Goal: Information Seeking & Learning: Learn about a topic

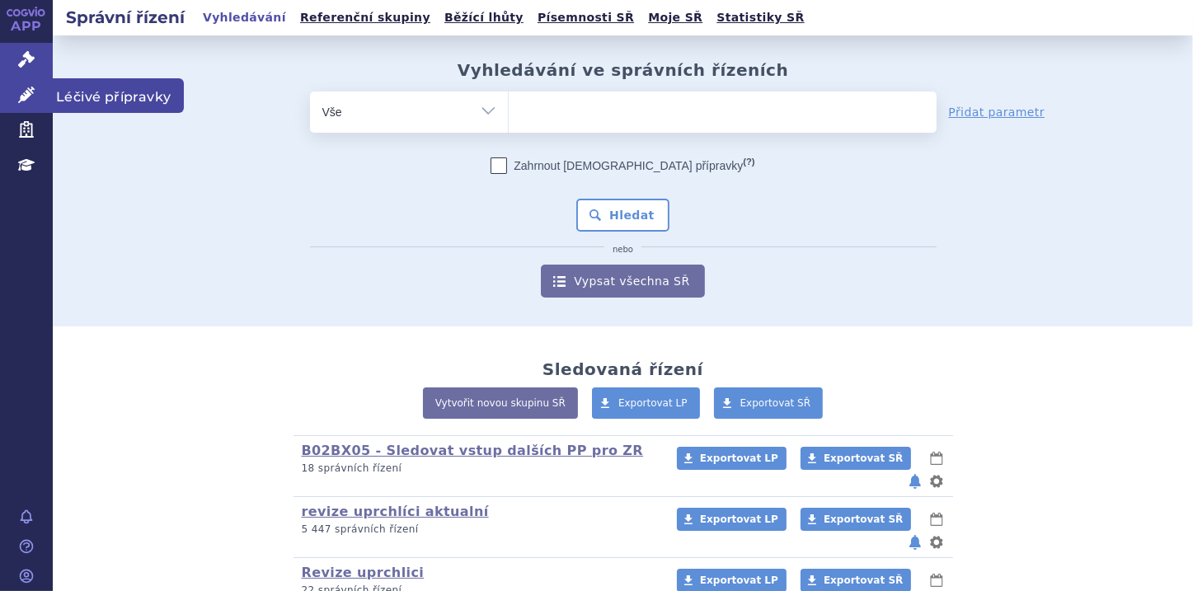
click at [25, 102] on icon at bounding box center [26, 95] width 16 height 16
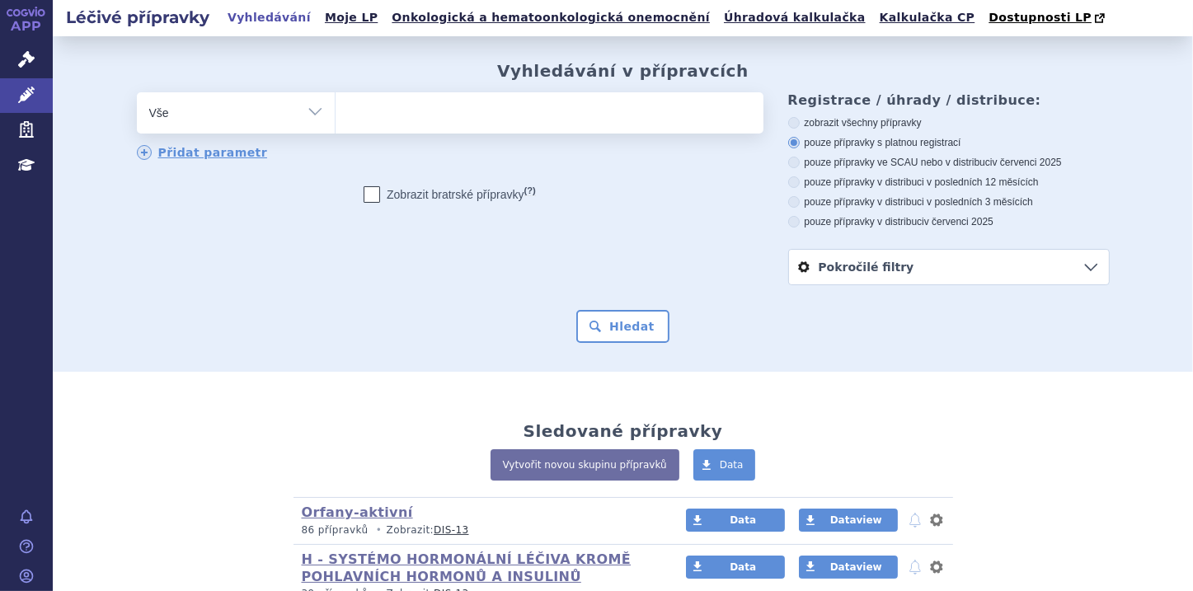
click at [362, 109] on ul at bounding box center [550, 109] width 428 height 35
click at [336, 109] on select at bounding box center [335, 112] width 1 height 41
paste input "Capvaxive"
type input "Capvaxive"
select select "Capvaxive"
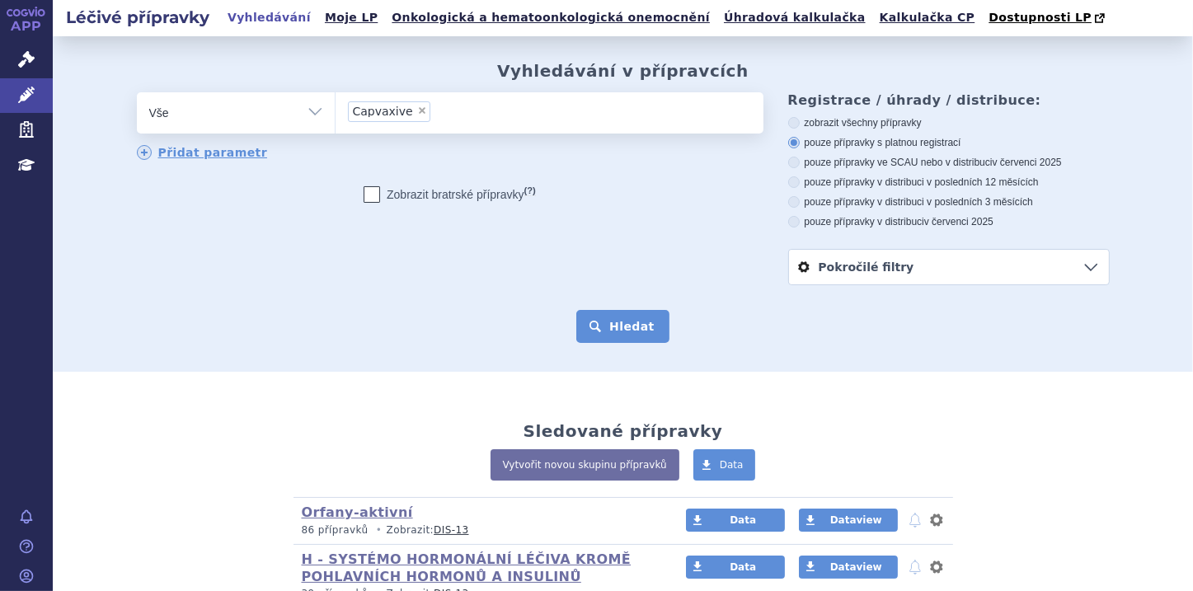
click at [620, 330] on button "Hledat" at bounding box center [622, 326] width 93 height 33
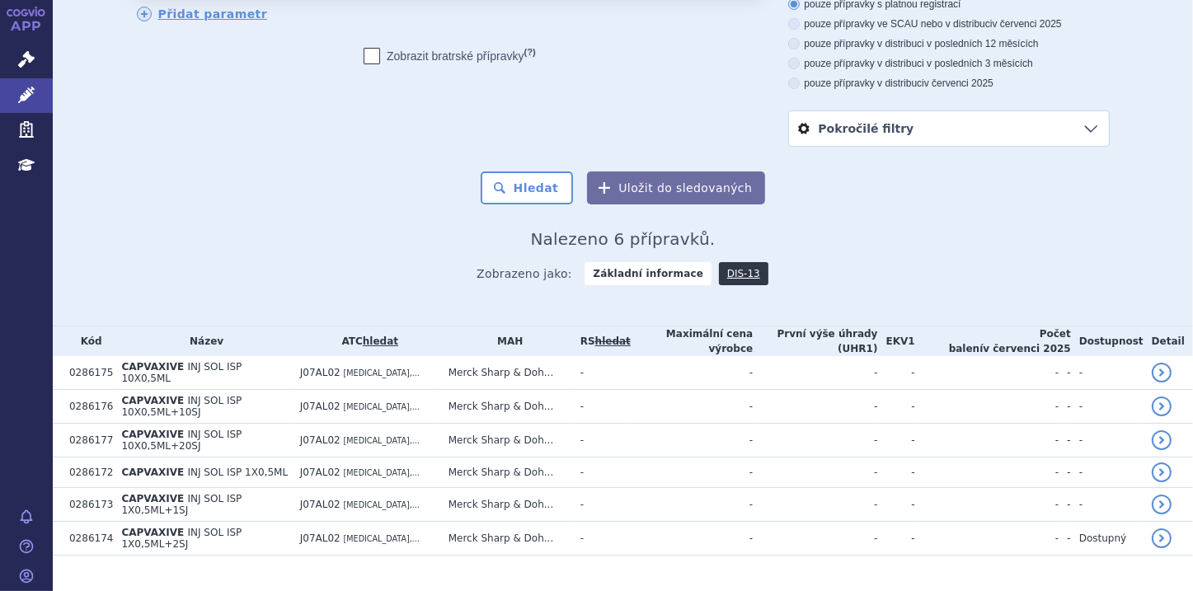
scroll to position [148, 0]
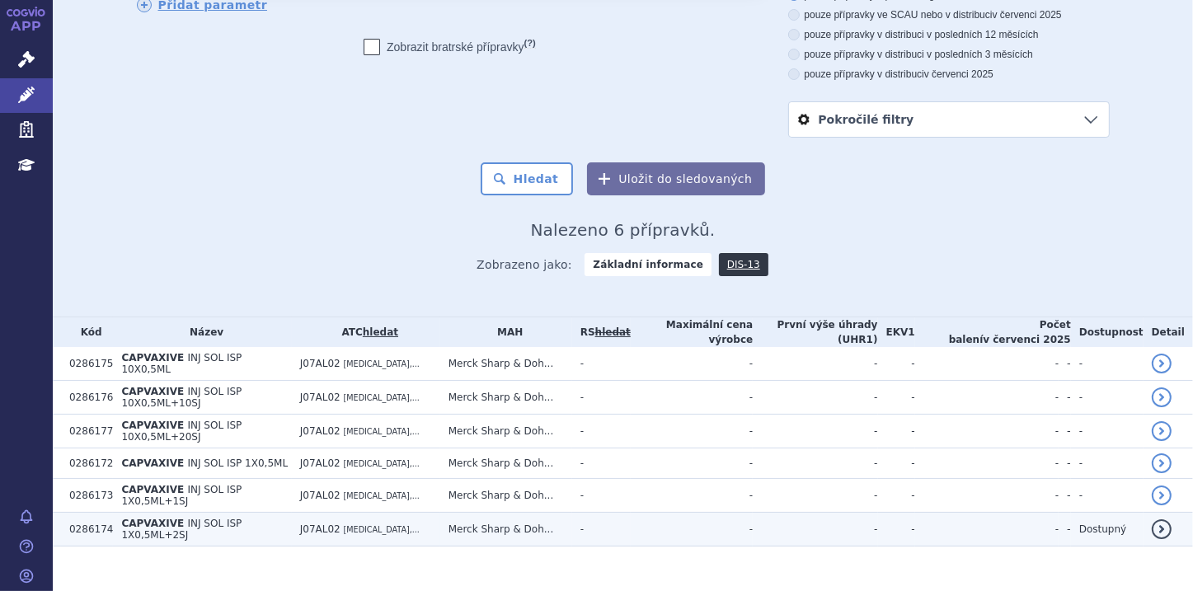
click at [176, 518] on span "INJ SOL ISP 1X0,5ML+2SJ" at bounding box center [181, 529] width 120 height 23
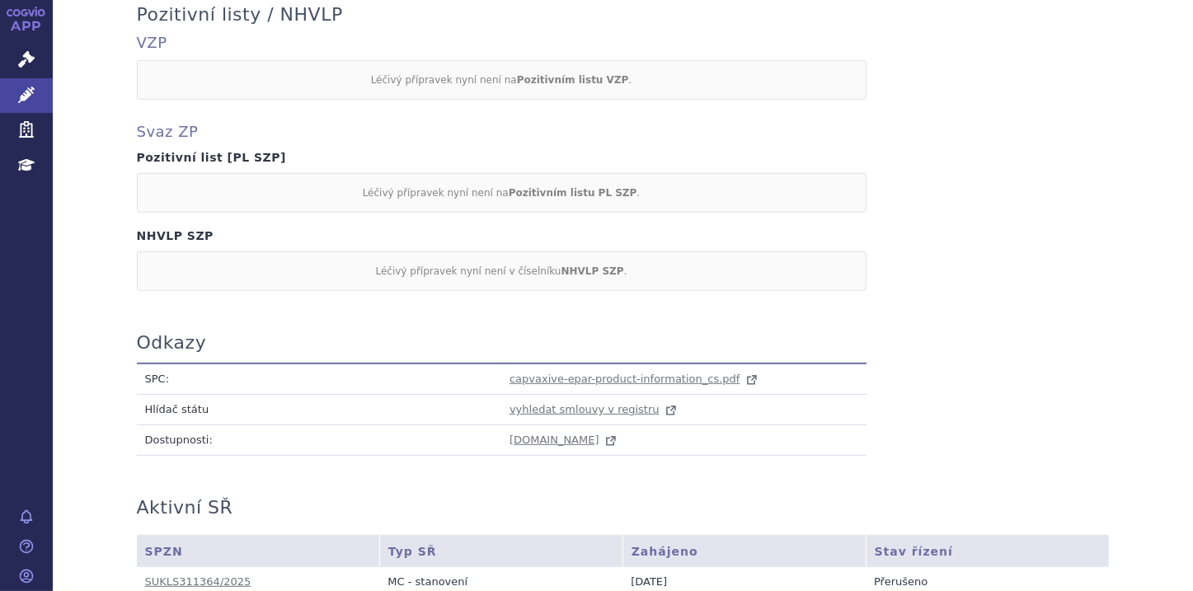
scroll to position [913, 0]
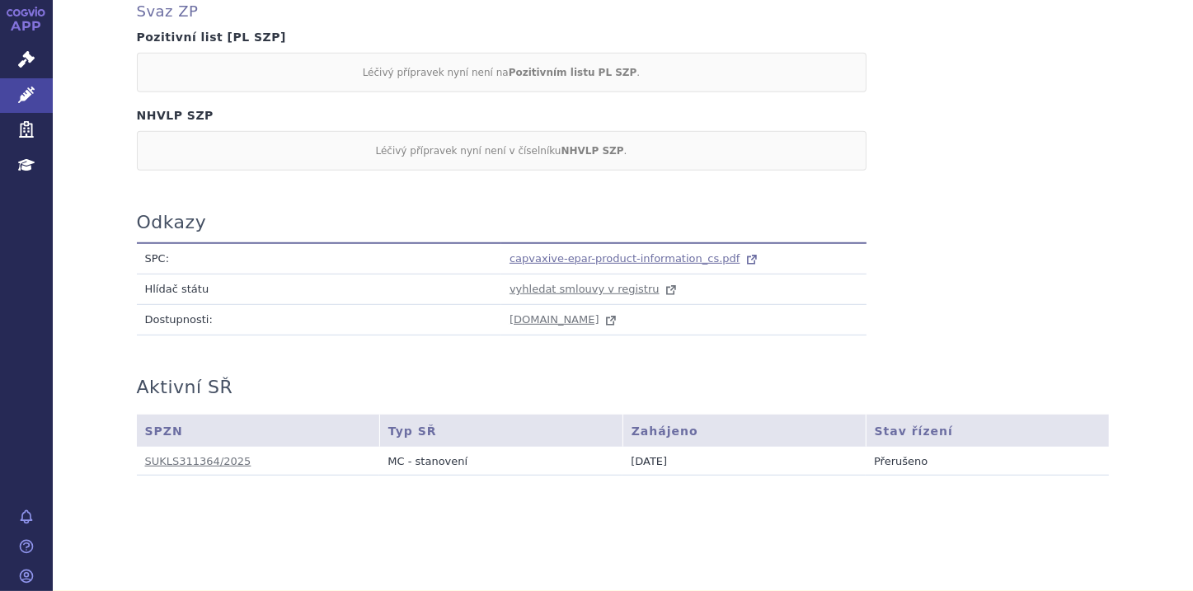
click at [579, 257] on span "capvaxive-epar-product-information_cs.pdf" at bounding box center [625, 258] width 231 height 12
click at [18, 53] on icon at bounding box center [26, 59] width 16 height 16
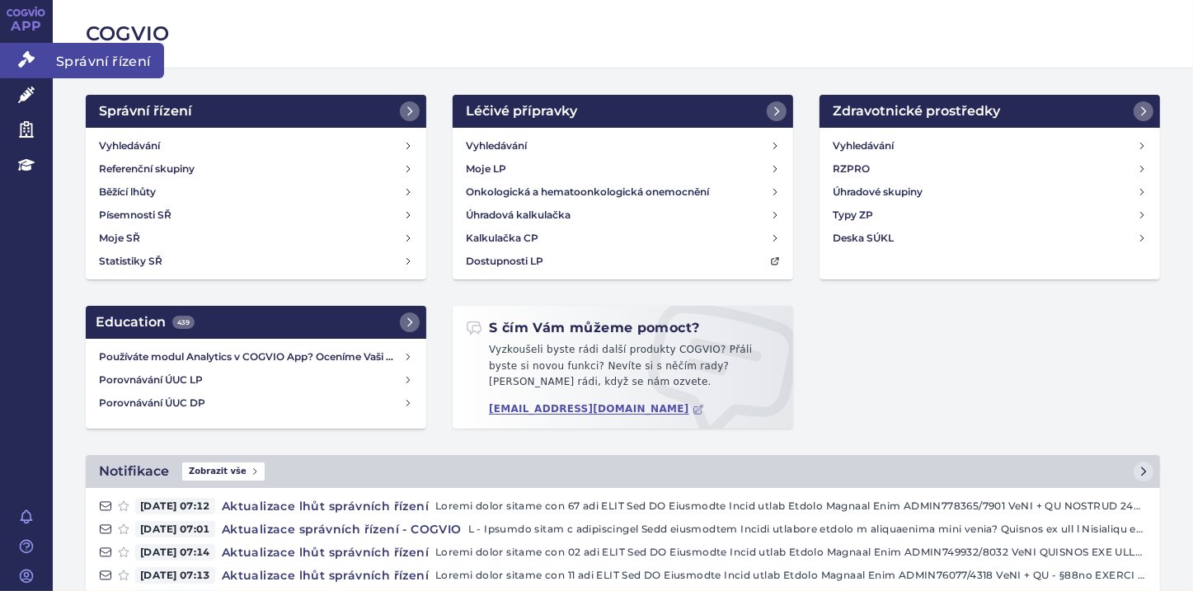
click at [19, 59] on icon at bounding box center [26, 59] width 16 height 16
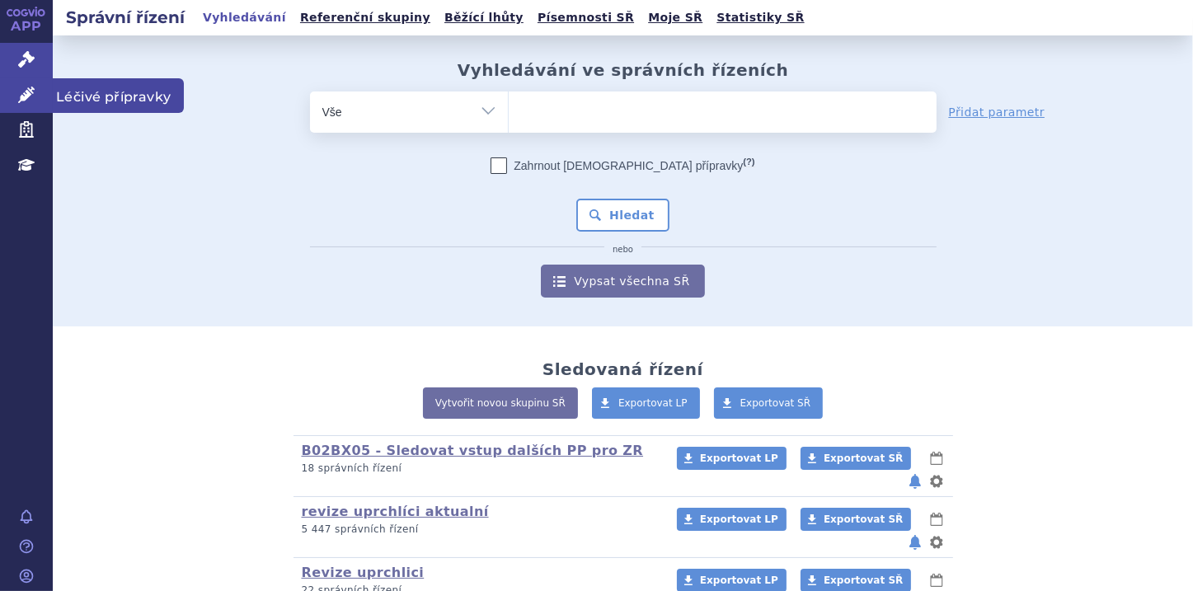
click at [26, 100] on icon at bounding box center [26, 95] width 16 height 16
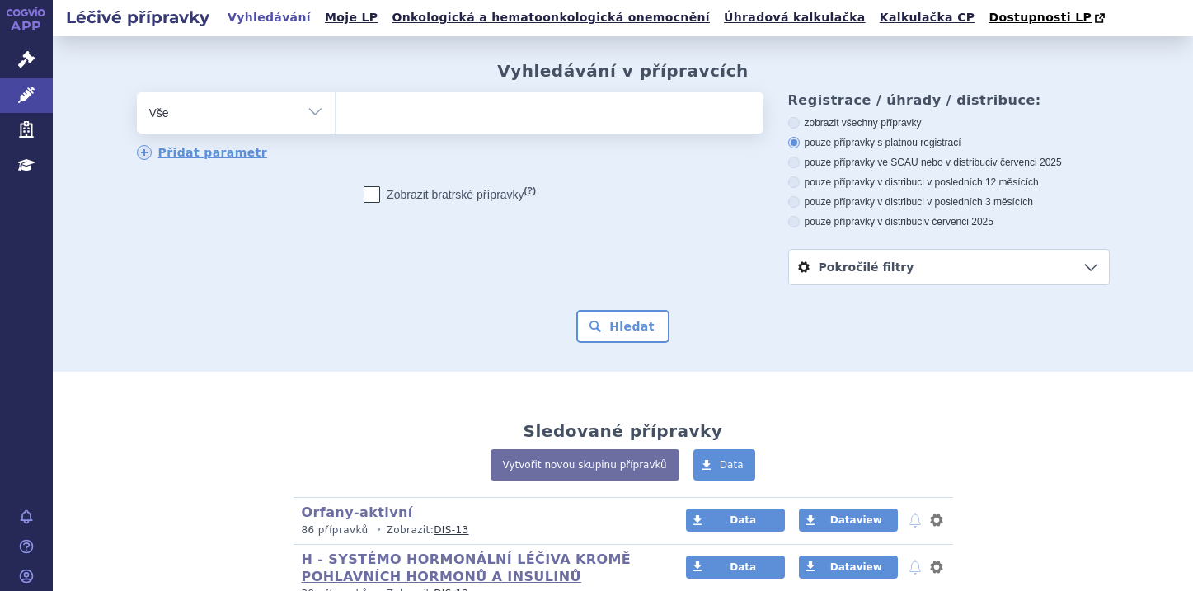
click at [396, 101] on ul at bounding box center [550, 109] width 428 height 35
click at [336, 101] on select at bounding box center [335, 112] width 1 height 41
paste input "[MEDICAL_DATA]"
type input "[MEDICAL_DATA]"
select select "[MEDICAL_DATA]"
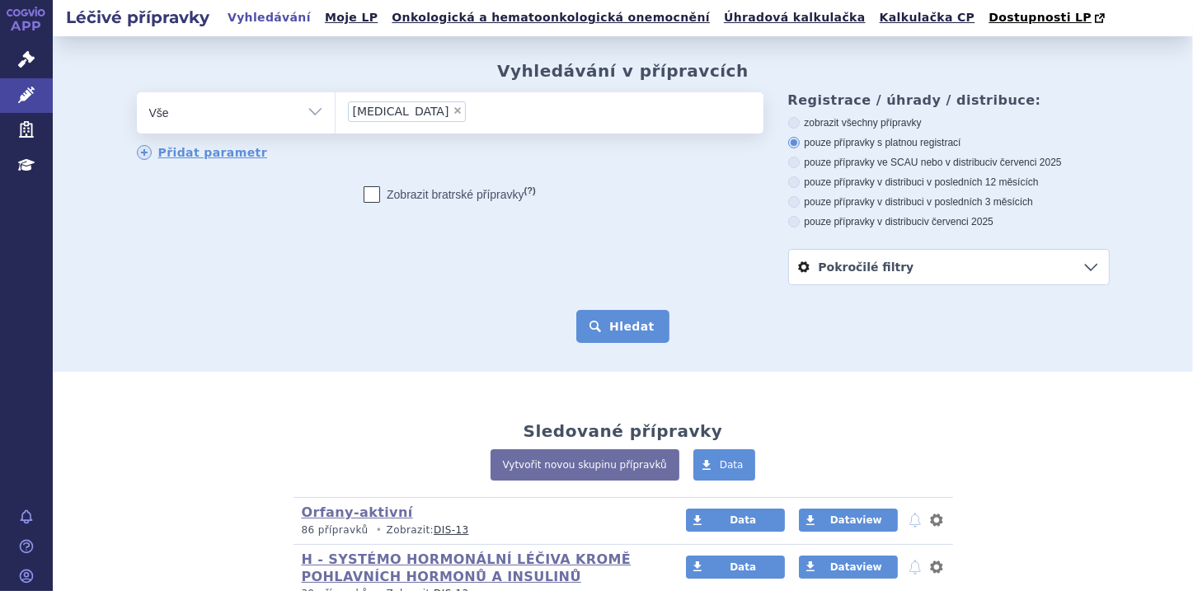
click at [647, 330] on button "Hledat" at bounding box center [622, 326] width 93 height 33
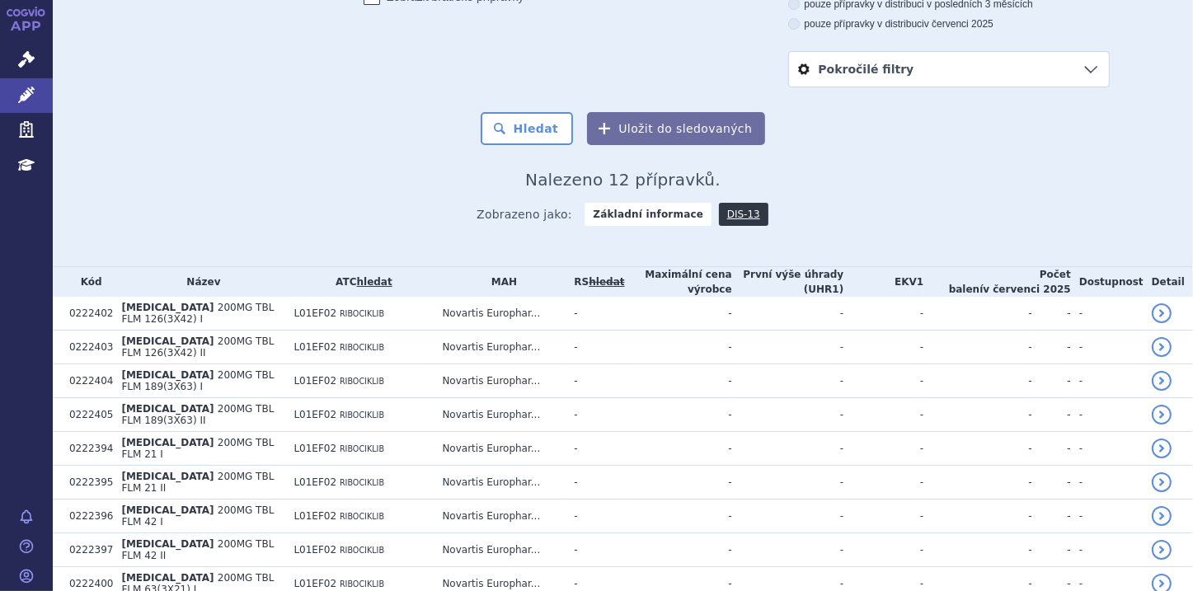
scroll to position [330, 0]
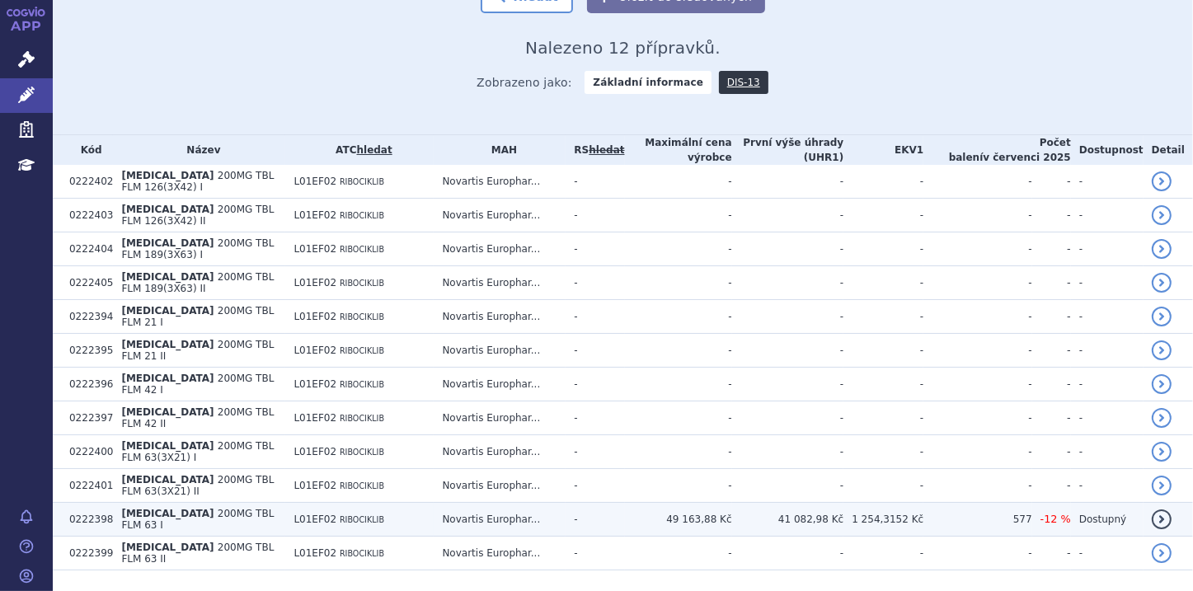
click at [141, 508] on span "[MEDICAL_DATA]" at bounding box center [167, 514] width 92 height 12
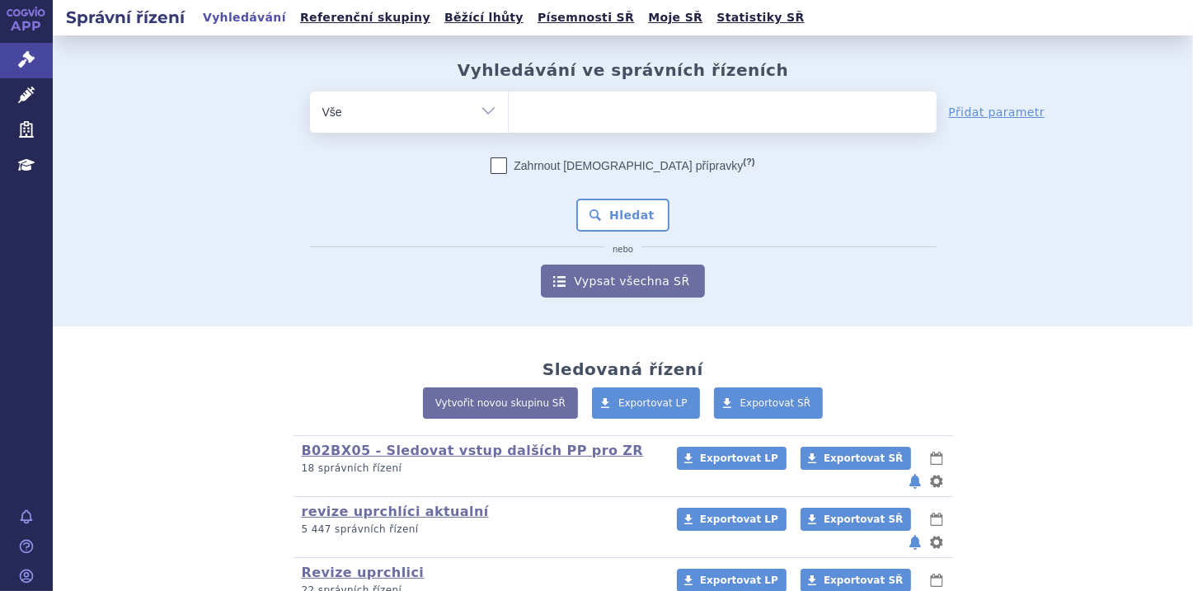
click at [526, 106] on ul at bounding box center [723, 109] width 428 height 35
click at [509, 106] on select at bounding box center [508, 111] width 1 height 41
paste input "[MEDICAL_DATA]"
type input "[MEDICAL_DATA]"
select select "[MEDICAL_DATA]"
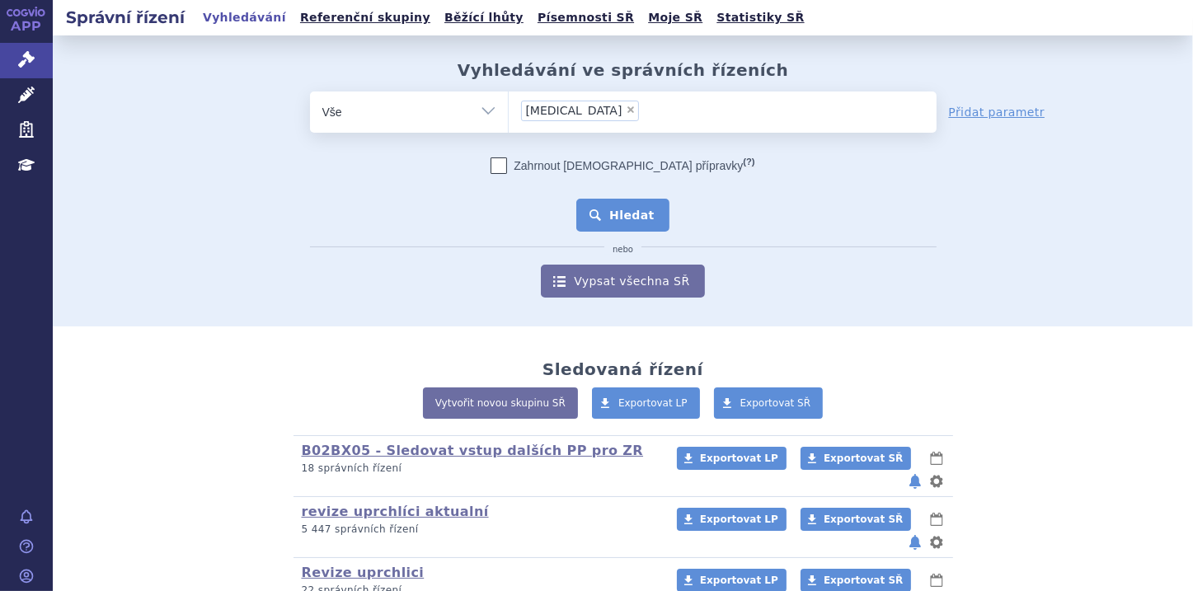
click at [617, 205] on button "Hledat" at bounding box center [622, 215] width 93 height 33
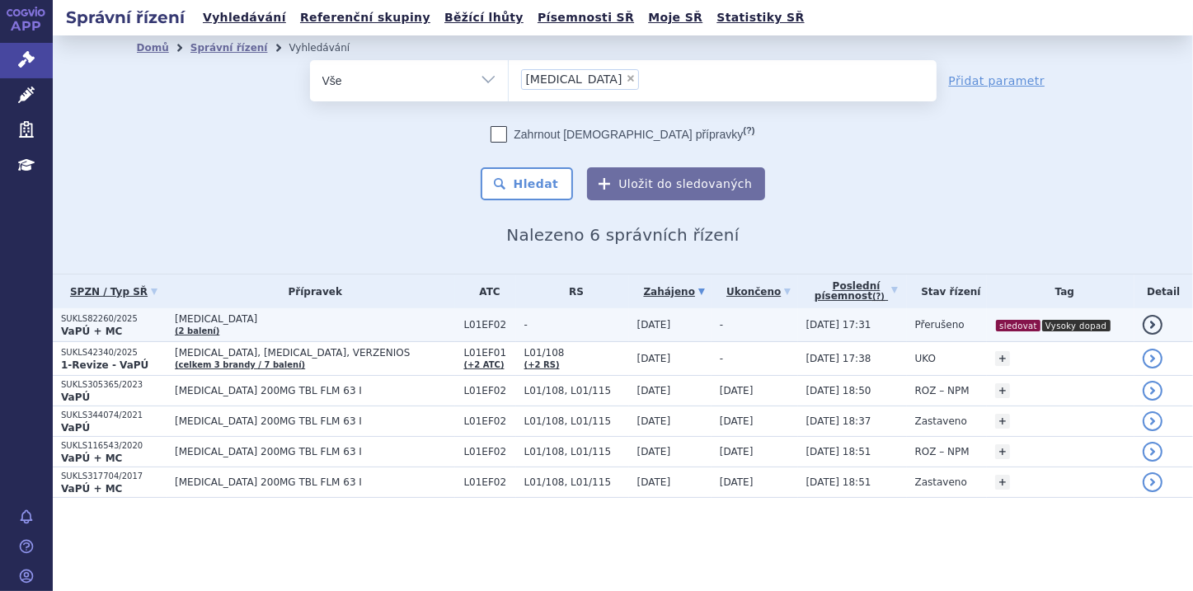
click at [100, 333] on strong "VaPÚ + MC" at bounding box center [91, 332] width 61 height 12
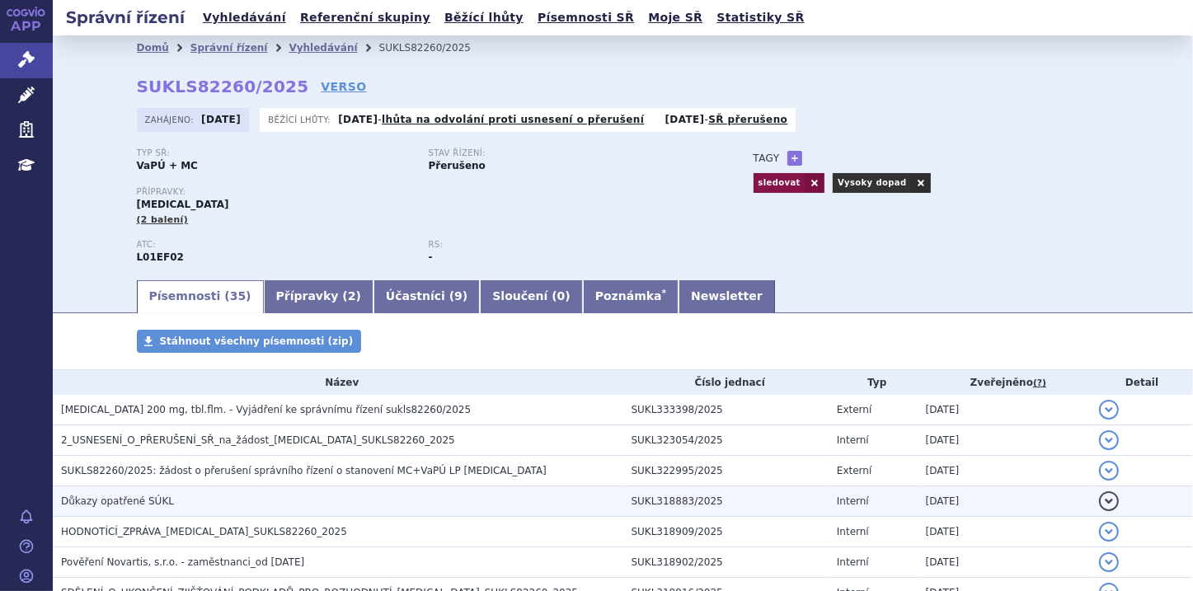
scroll to position [66, 0]
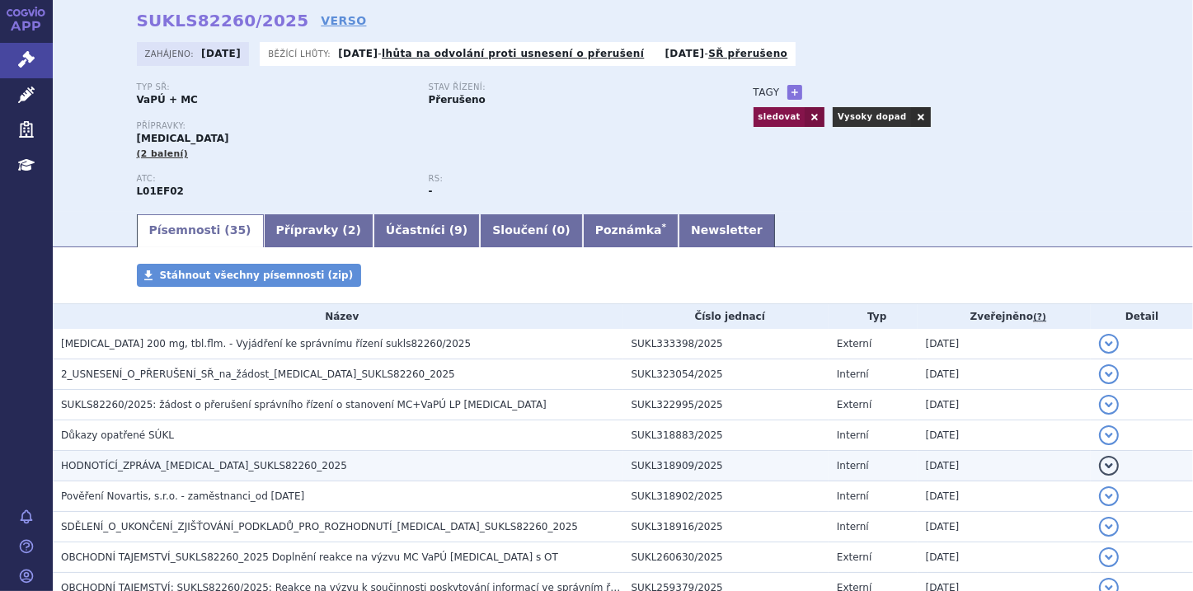
click at [267, 467] on span "HODNOTÍCÍ_ZPRÁVA_KISQALI_SUKLS82260_2025" at bounding box center [204, 466] width 286 height 12
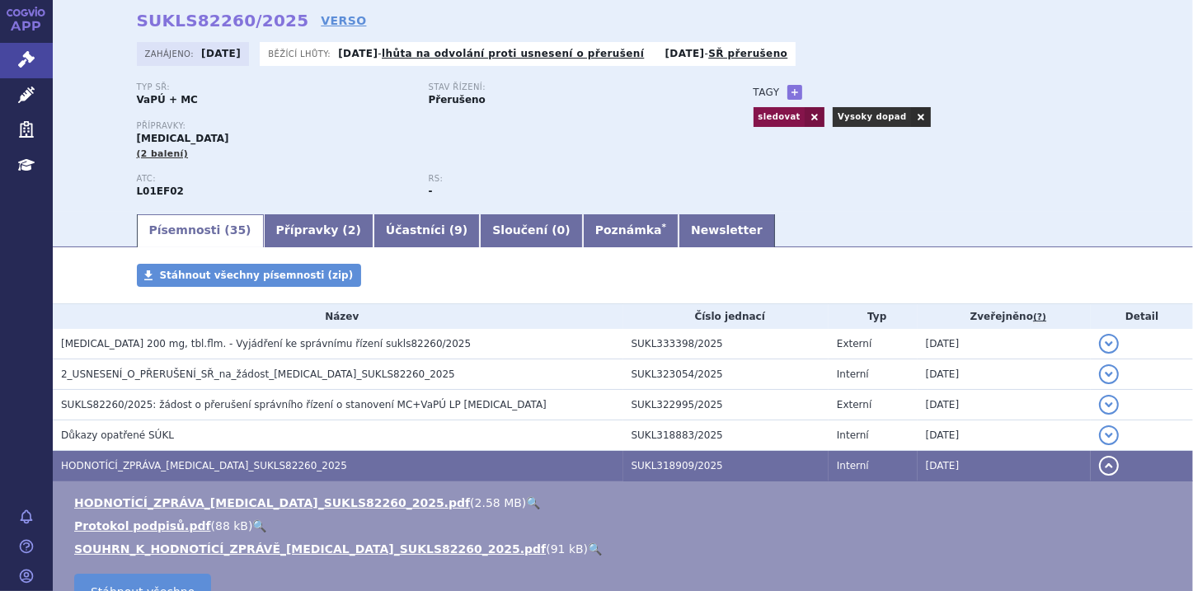
click at [588, 552] on link "🔍" at bounding box center [595, 549] width 14 height 13
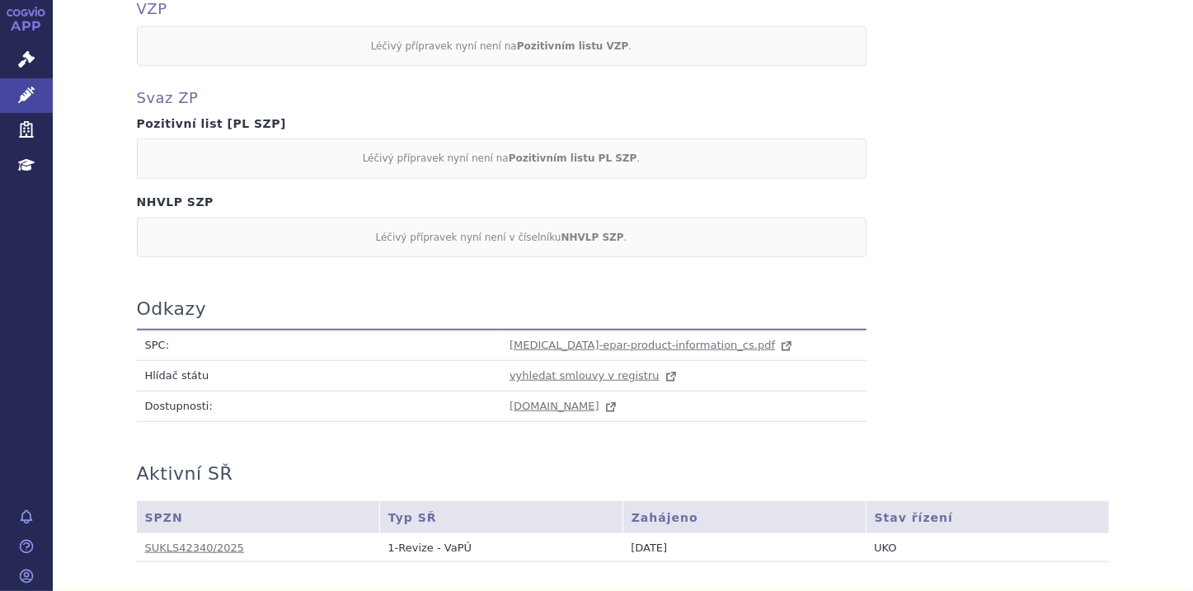
scroll to position [1451, 0]
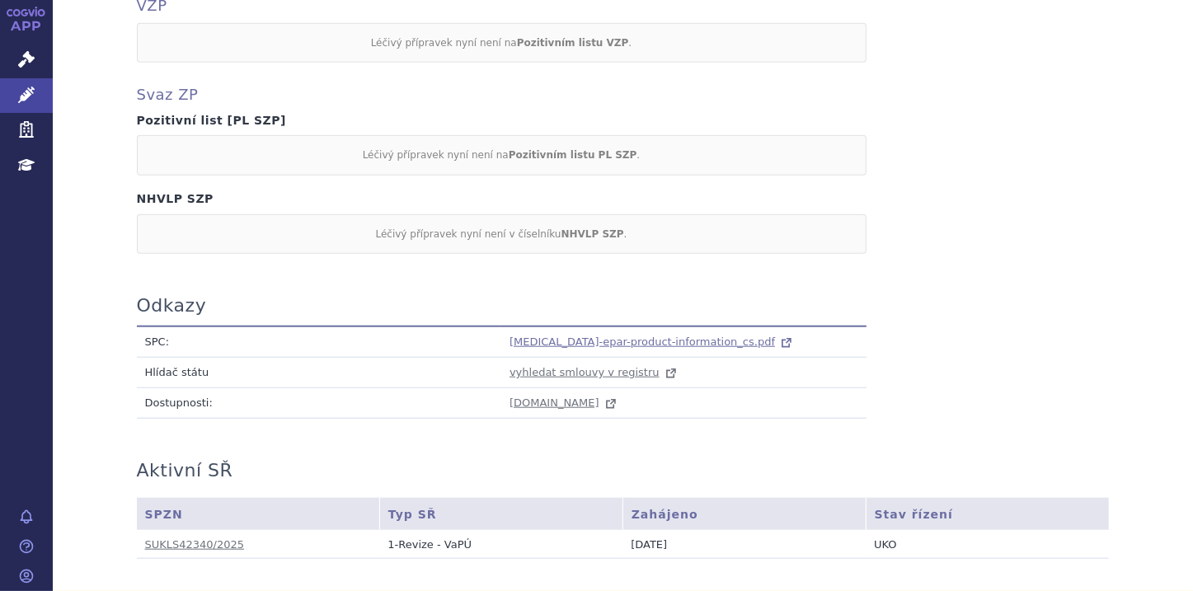
click at [516, 336] on span "kisqali-epar-product-information_cs.pdf" at bounding box center [643, 342] width 266 height 12
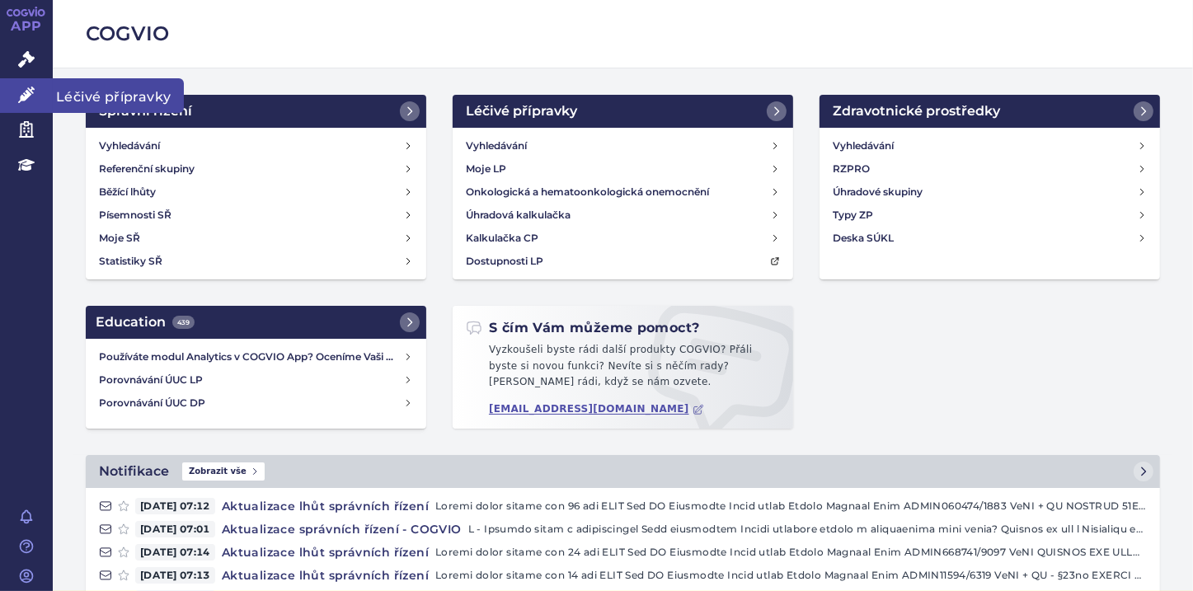
click at [20, 92] on icon at bounding box center [26, 95] width 16 height 16
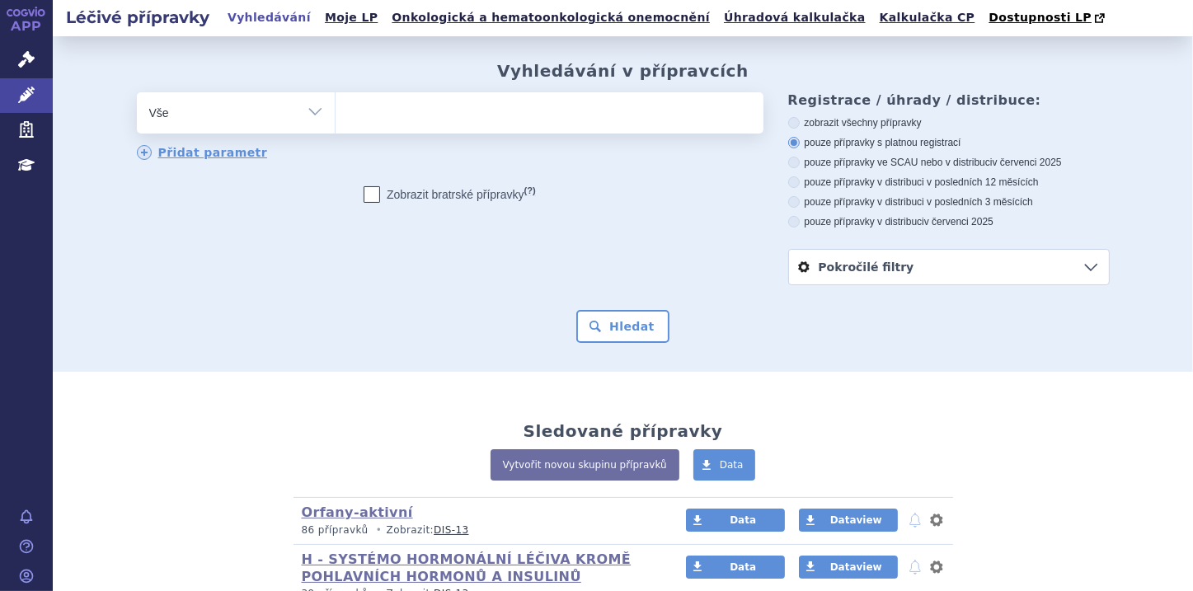
click at [355, 106] on ul at bounding box center [550, 109] width 428 height 35
click at [336, 106] on select at bounding box center [335, 112] width 1 height 41
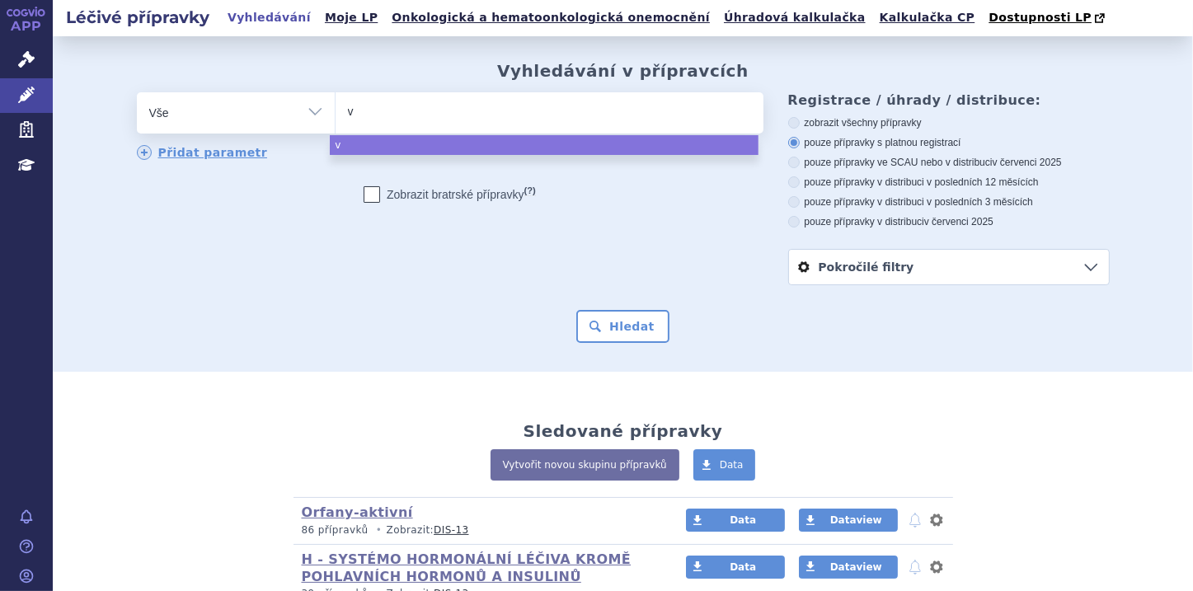
type input "ve"
type input "ver"
type input "verz"
type input "verze"
type input "verzen"
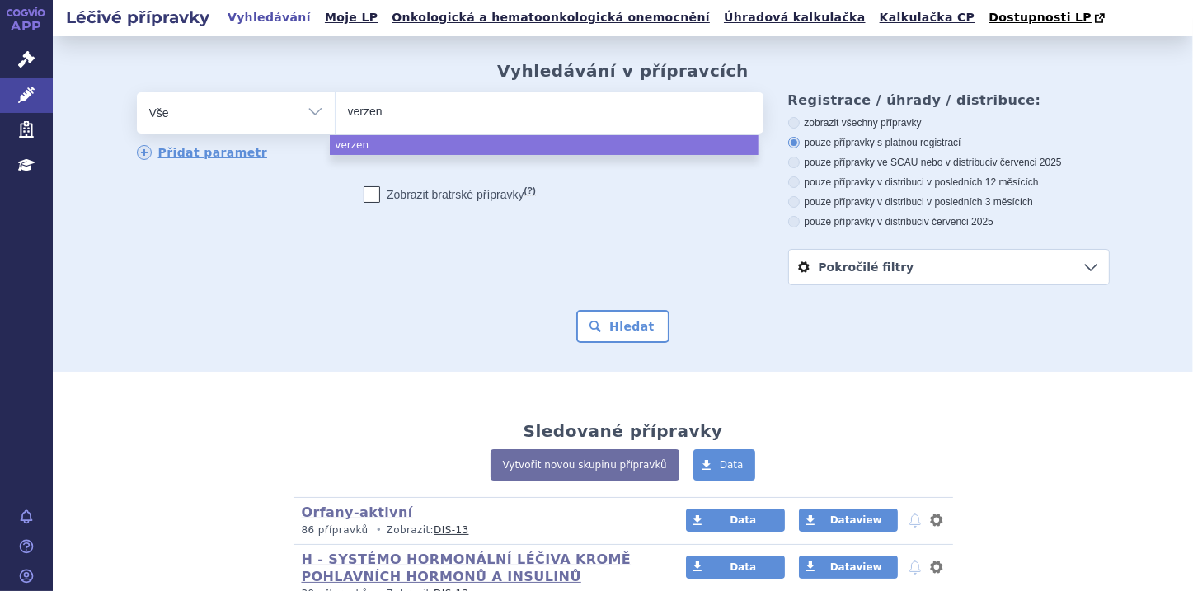
type input "verzeni"
type input "verzenio"
select select "verzenio"
click at [600, 327] on button "Hledat" at bounding box center [622, 326] width 93 height 33
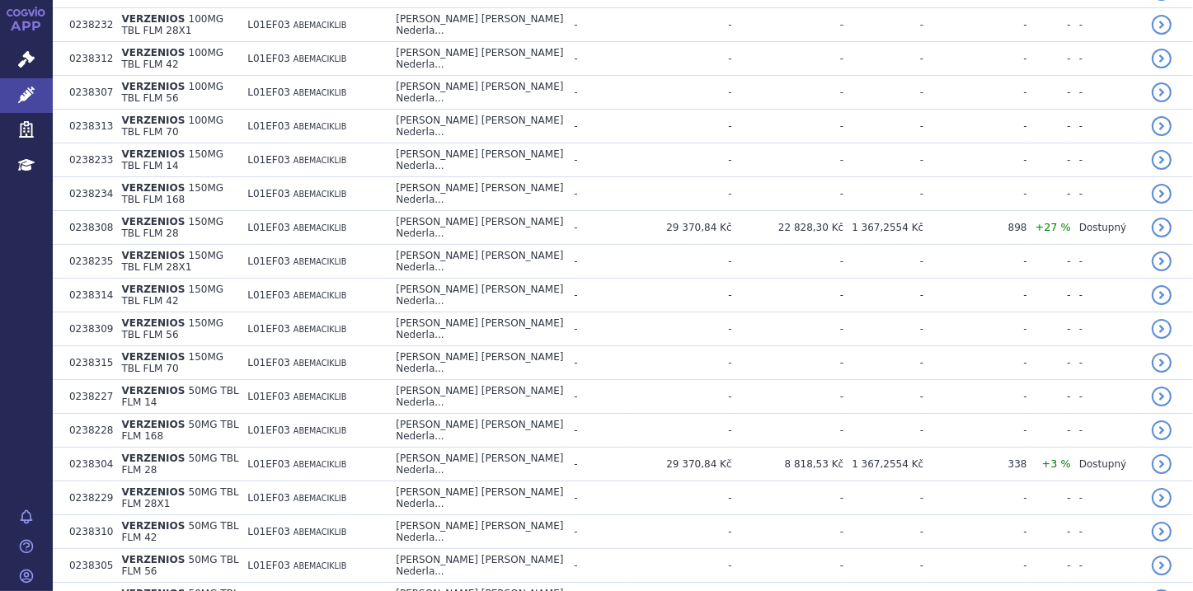
scroll to position [594, 0]
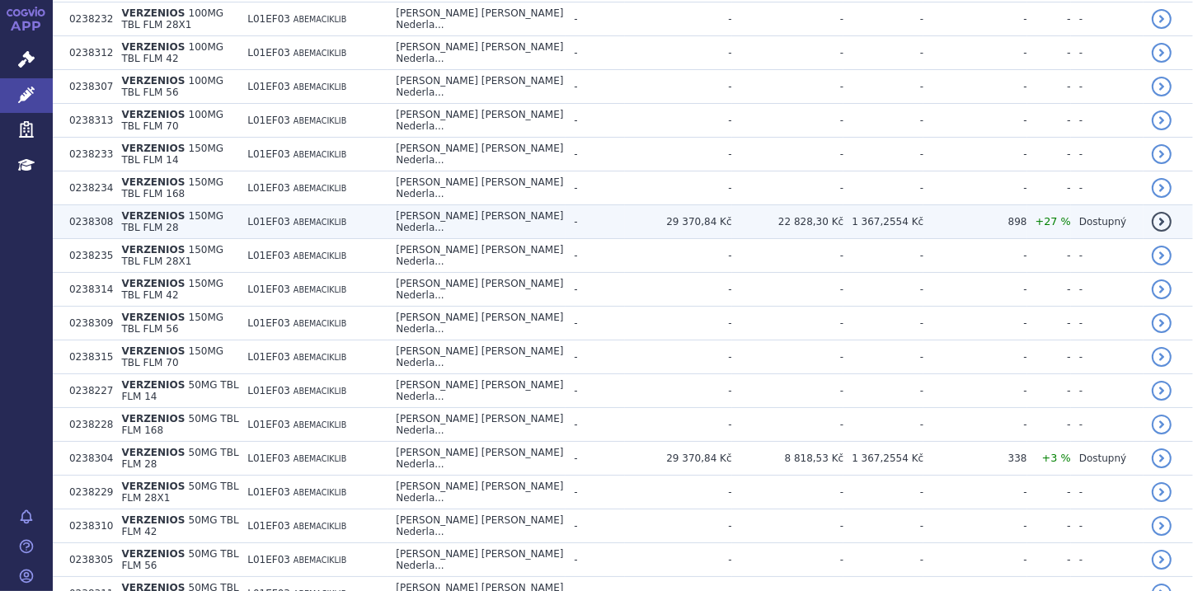
click at [165, 205] on td "VERZENIOS 150MG TBL FLM 28" at bounding box center [176, 222] width 126 height 34
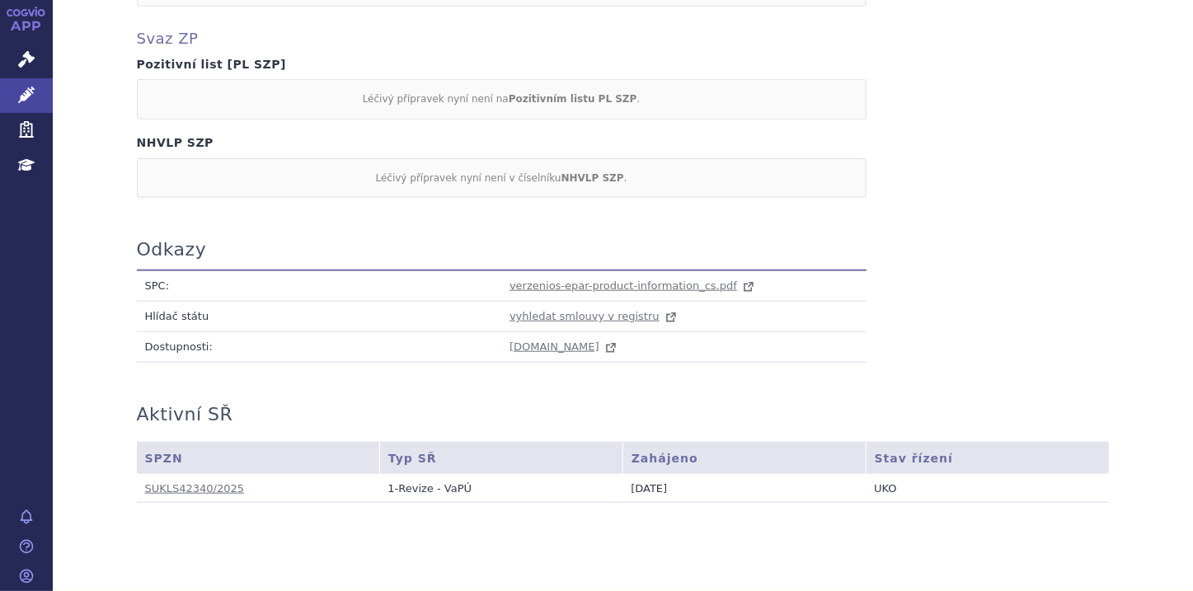
scroll to position [1517, 0]
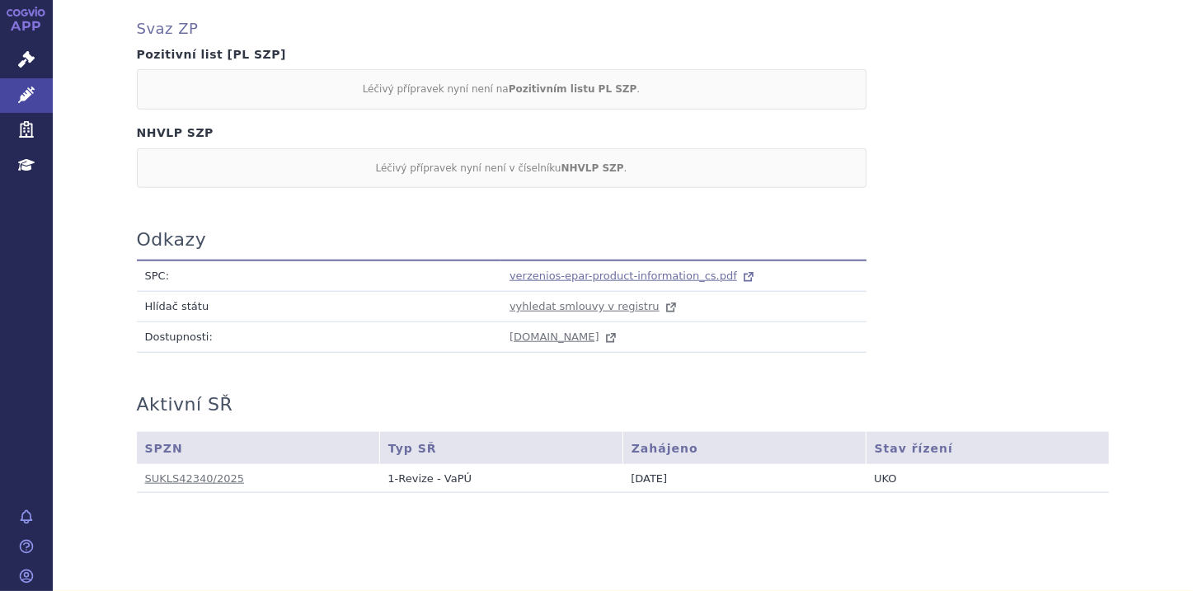
click at [615, 270] on span "verzenios-epar-product-information_cs.pdf" at bounding box center [624, 276] width 228 height 12
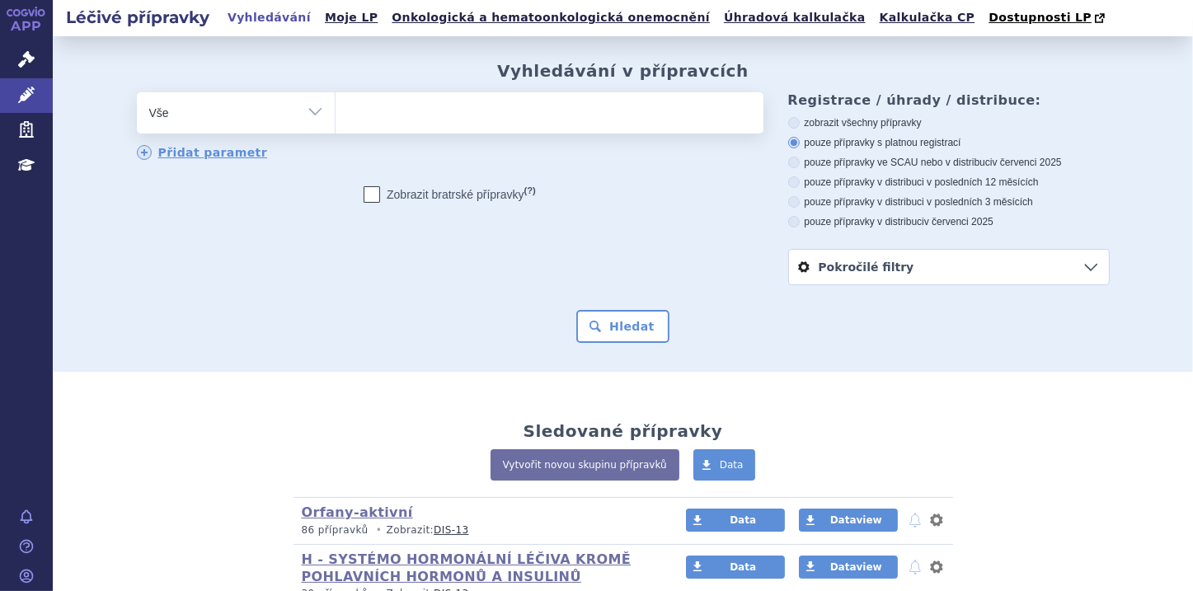
click at [407, 120] on ul at bounding box center [550, 109] width 428 height 35
click at [336, 120] on select at bounding box center [335, 112] width 1 height 41
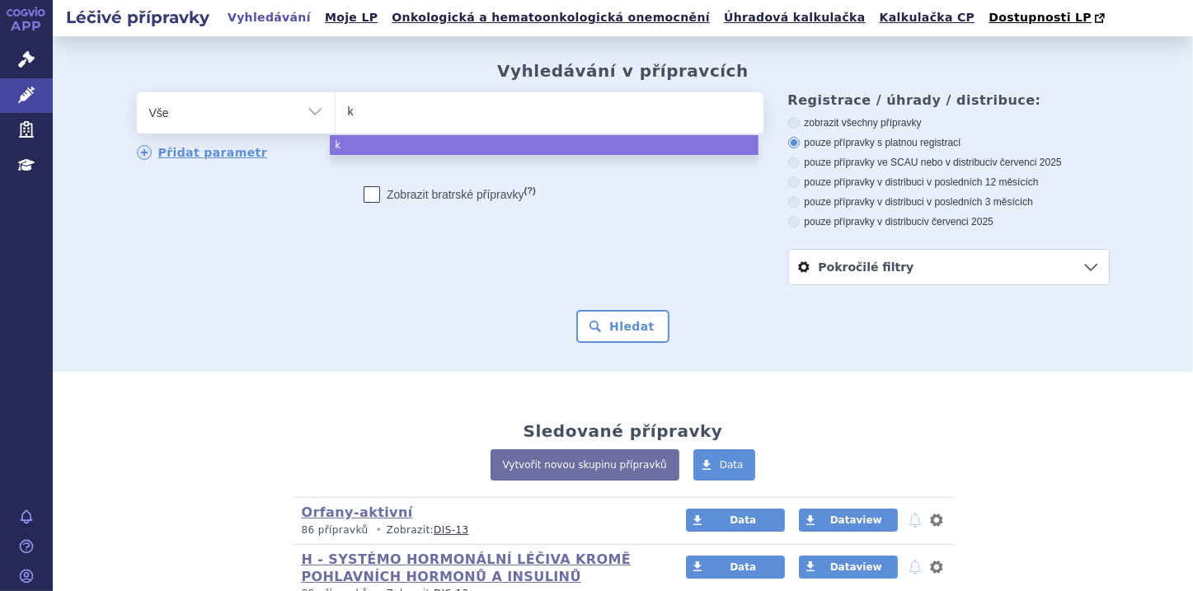
type input "ki"
type input "kis"
type input "kisq"
type input "kisqa"
type input "kisqal"
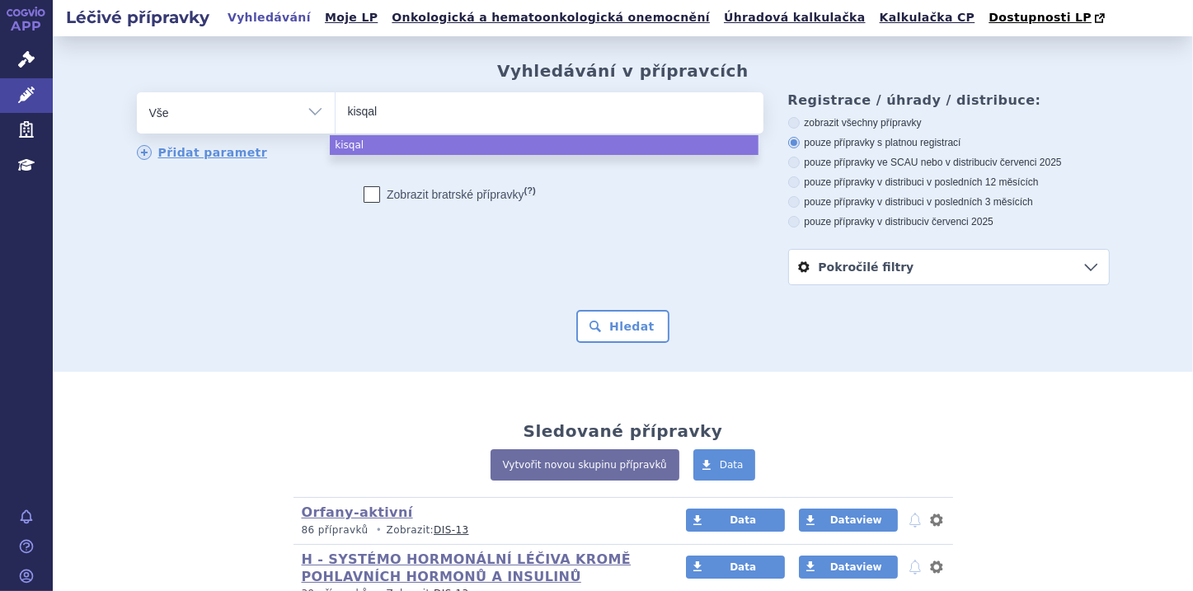
type input "kisqali"
select select "kisqali"
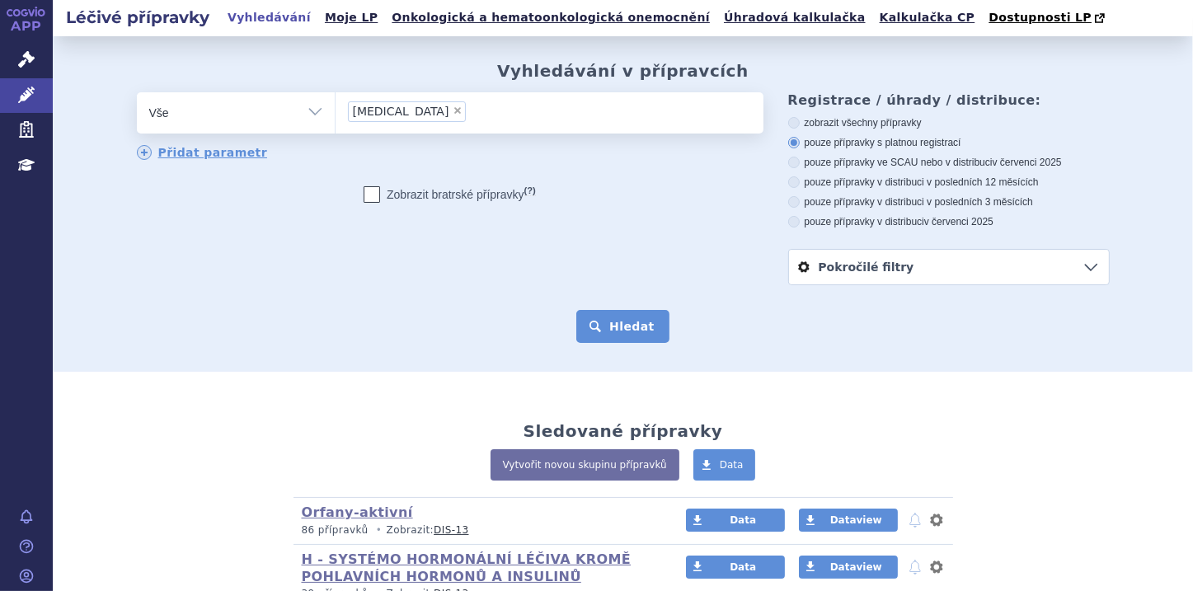
click at [651, 333] on button "Hledat" at bounding box center [622, 326] width 93 height 33
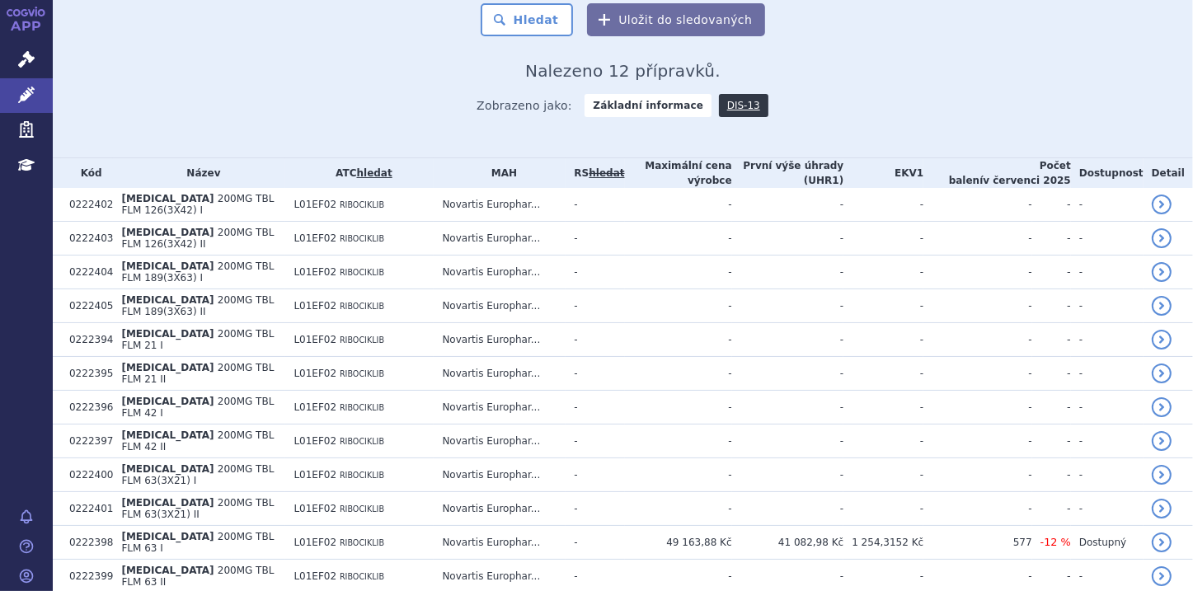
scroll to position [330, 0]
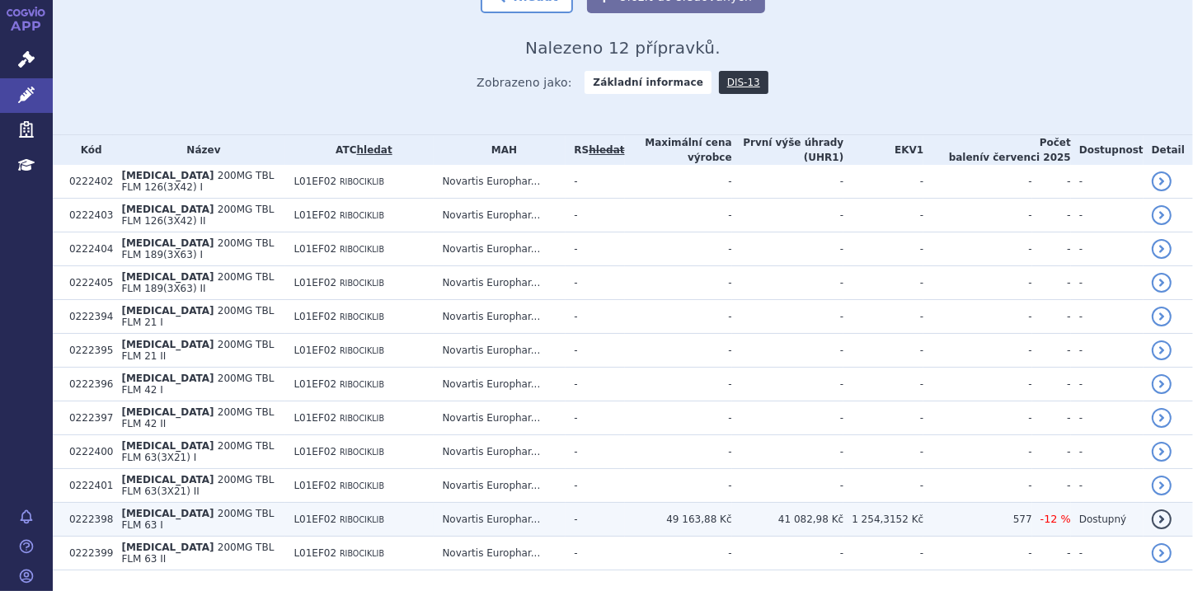
click at [468, 503] on td "Novartis Europhar..." at bounding box center [500, 520] width 132 height 34
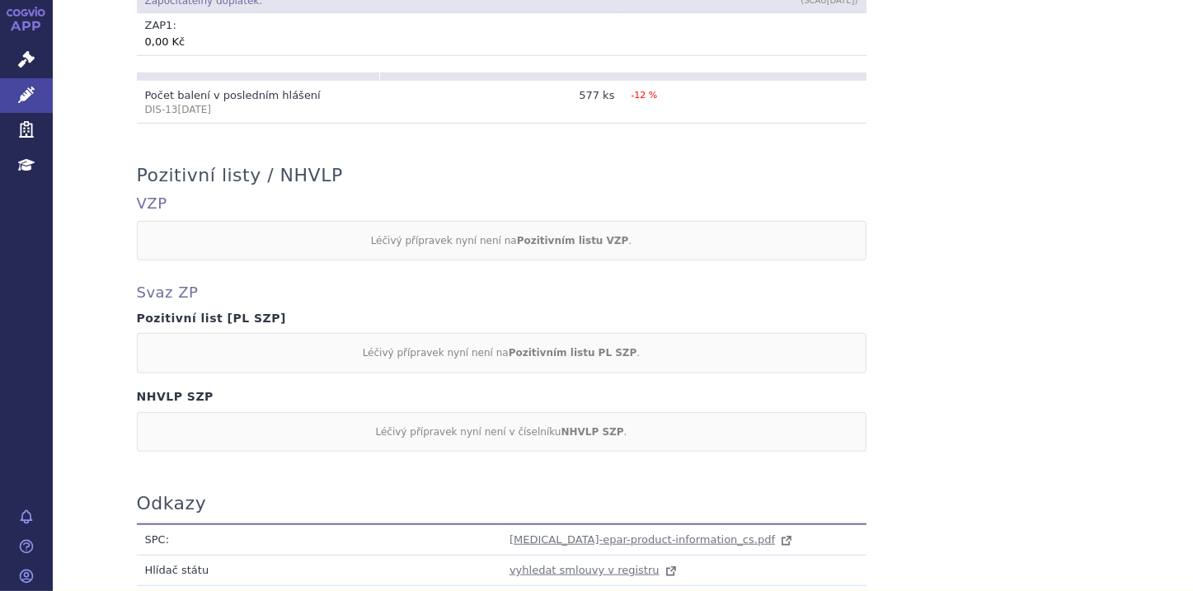
scroll to position [1385, 0]
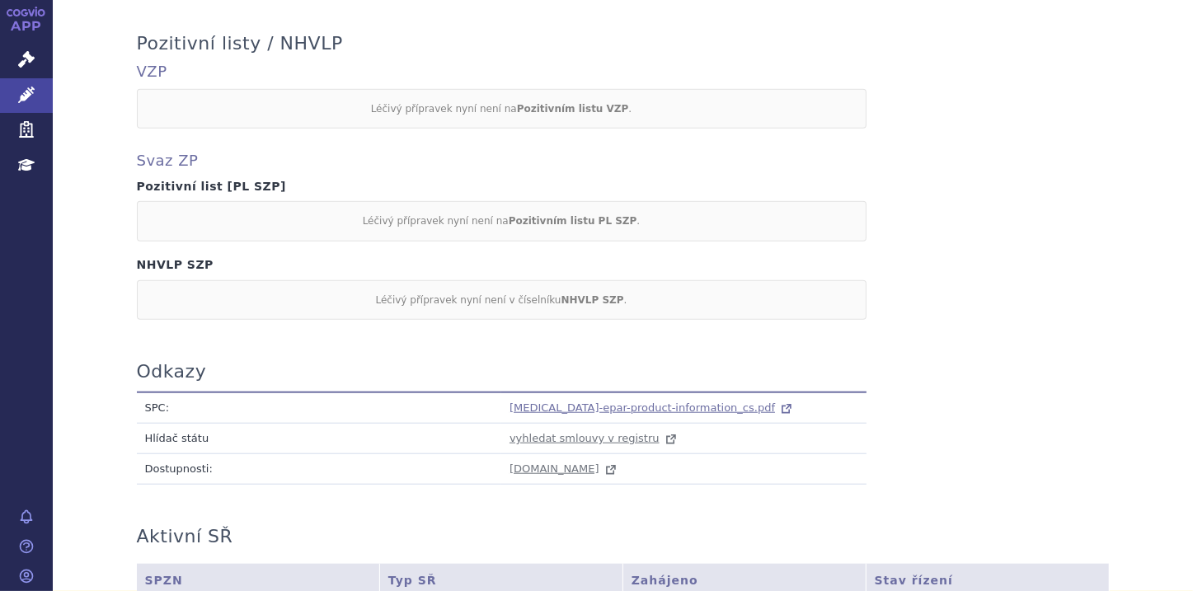
click at [592, 402] on span "[MEDICAL_DATA]-epar-product-information_cs.pdf" at bounding box center [643, 408] width 266 height 12
